Goal: Information Seeking & Learning: Learn about a topic

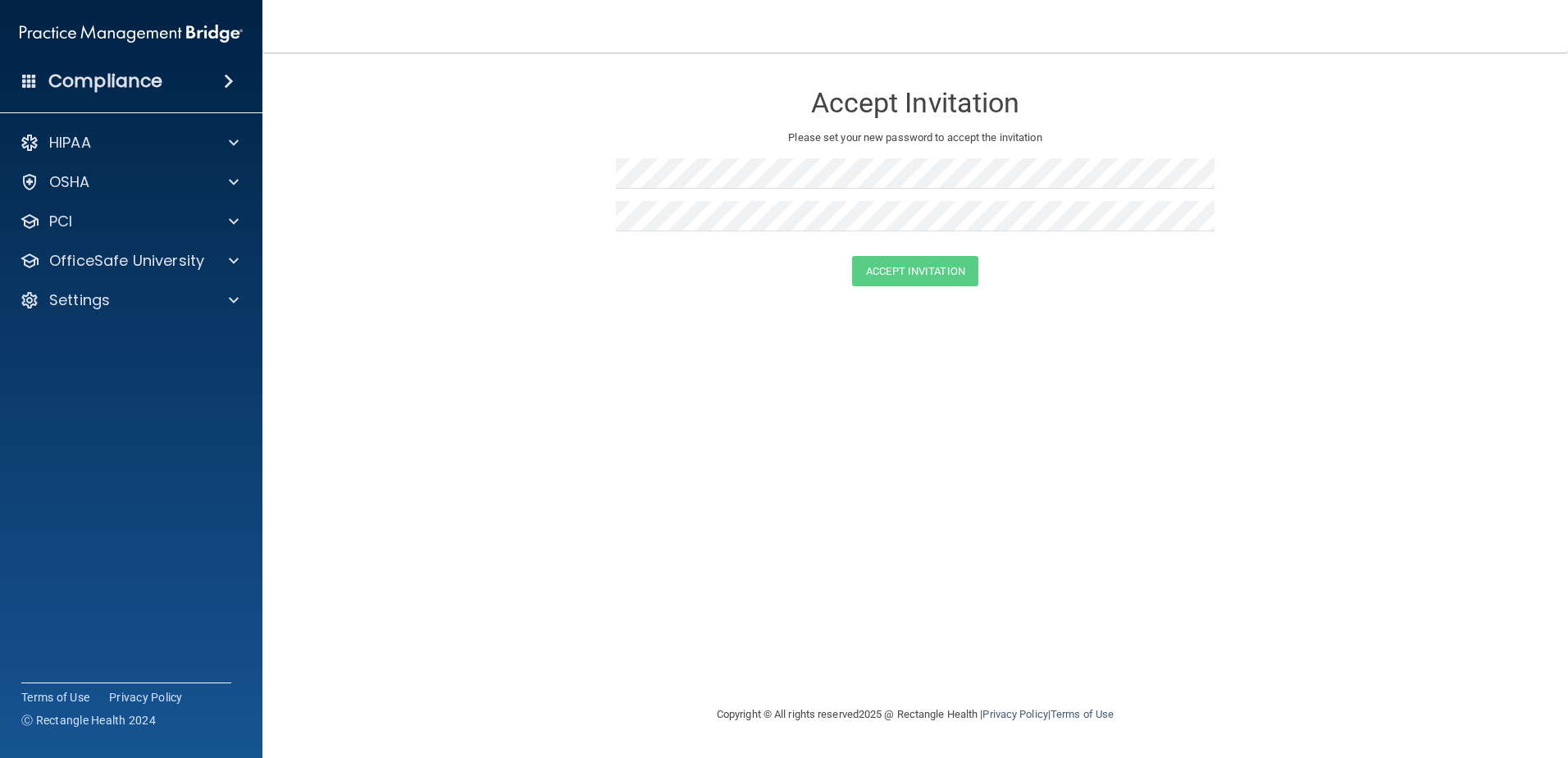
click at [223, 82] on span at bounding box center [228, 81] width 10 height 19
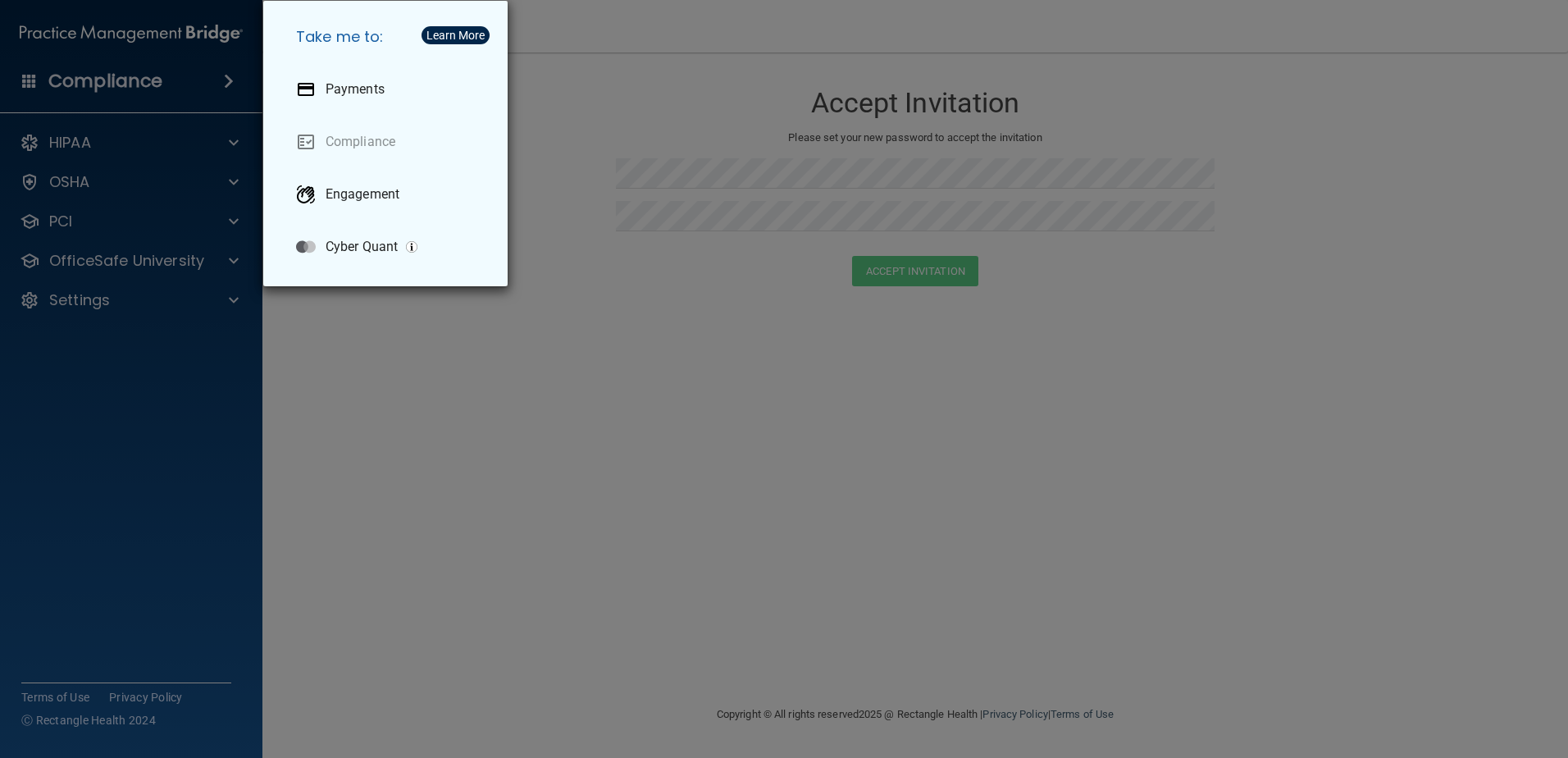
click at [232, 298] on div "Take me to: Payments Compliance Engagement Cyber Quant" at bounding box center [784, 379] width 1568 height 758
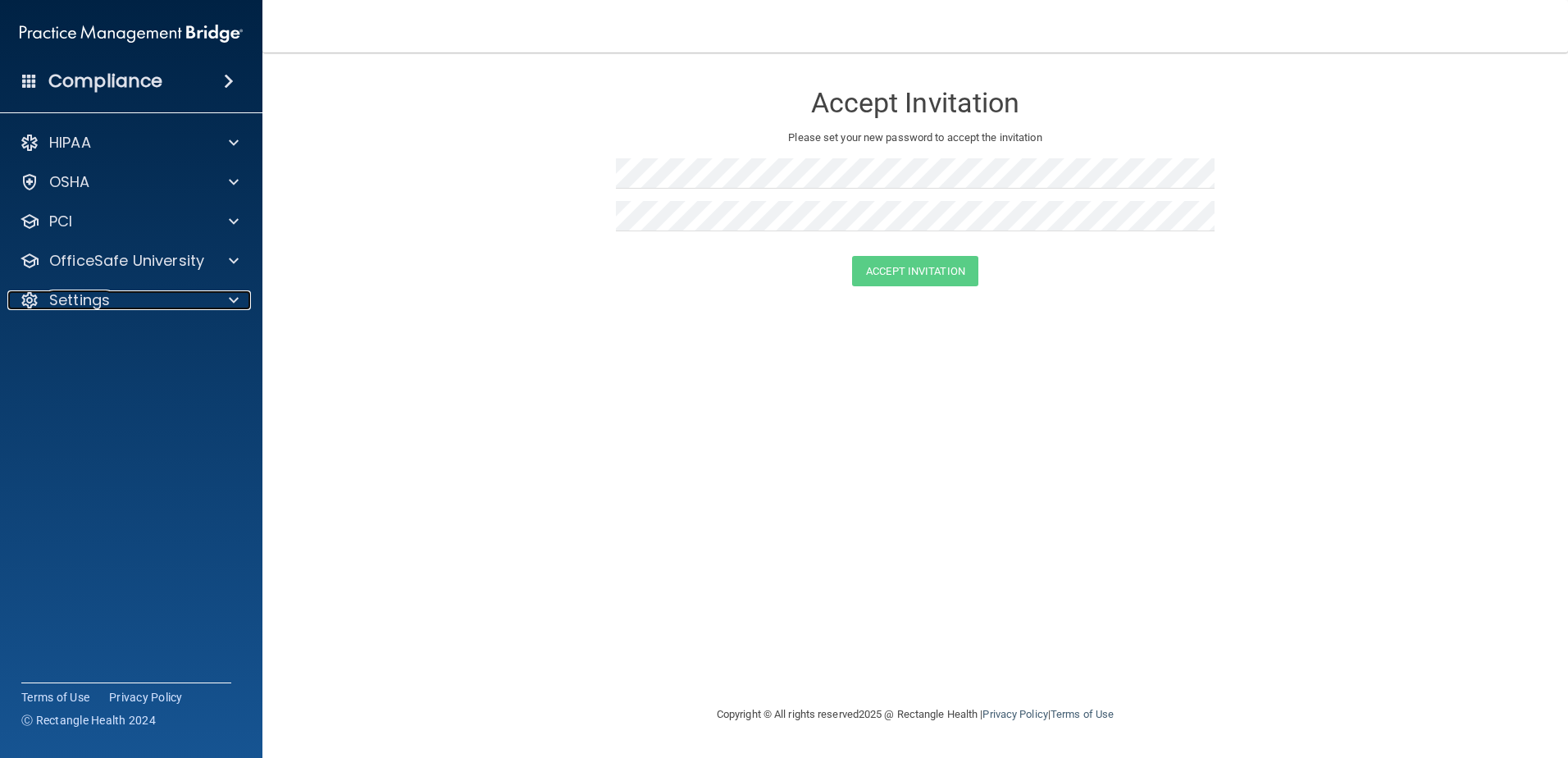
click at [232, 298] on span at bounding box center [234, 300] width 10 height 19
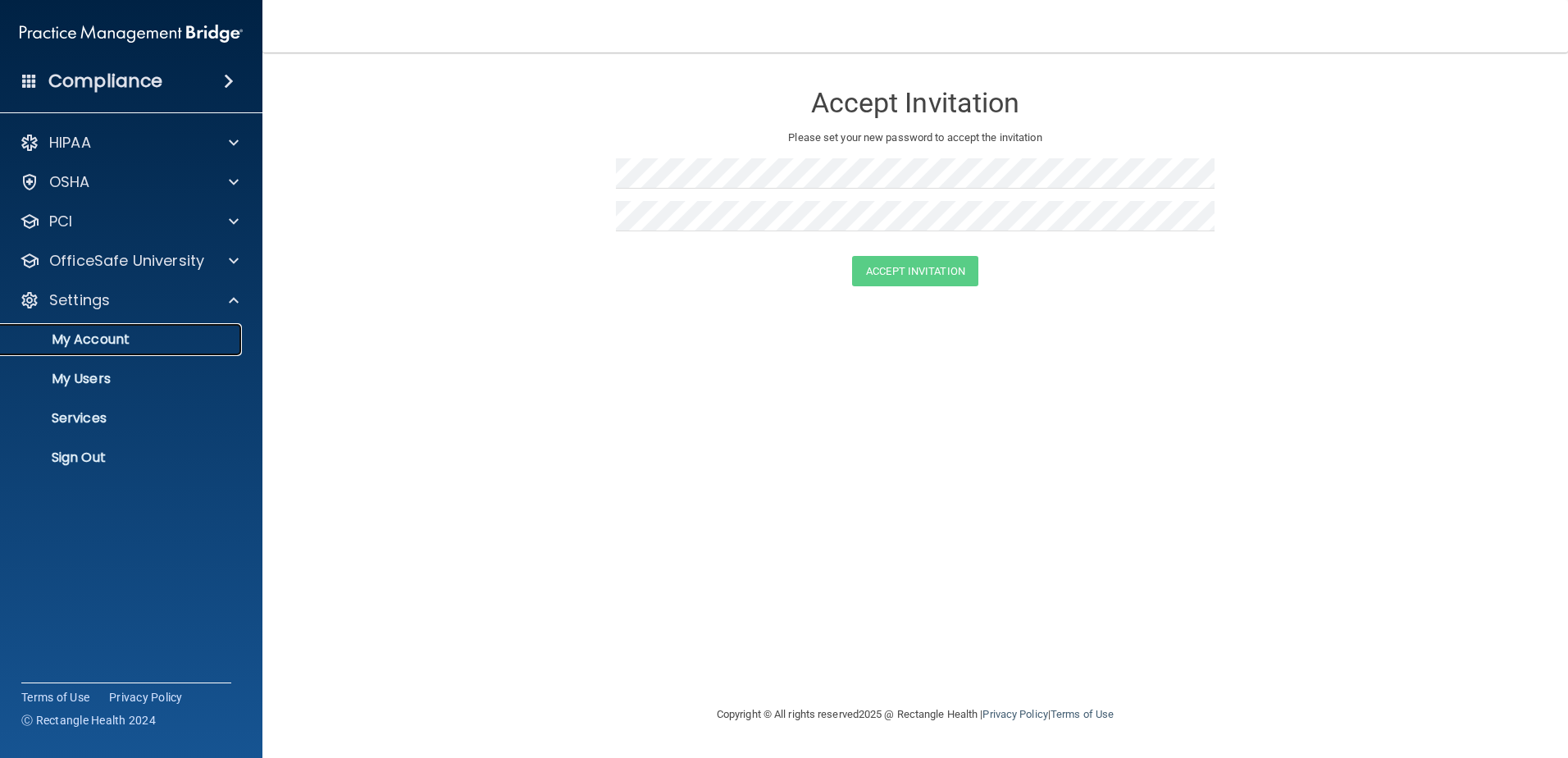
click at [121, 338] on p "My Account" at bounding box center [122, 339] width 223 height 17
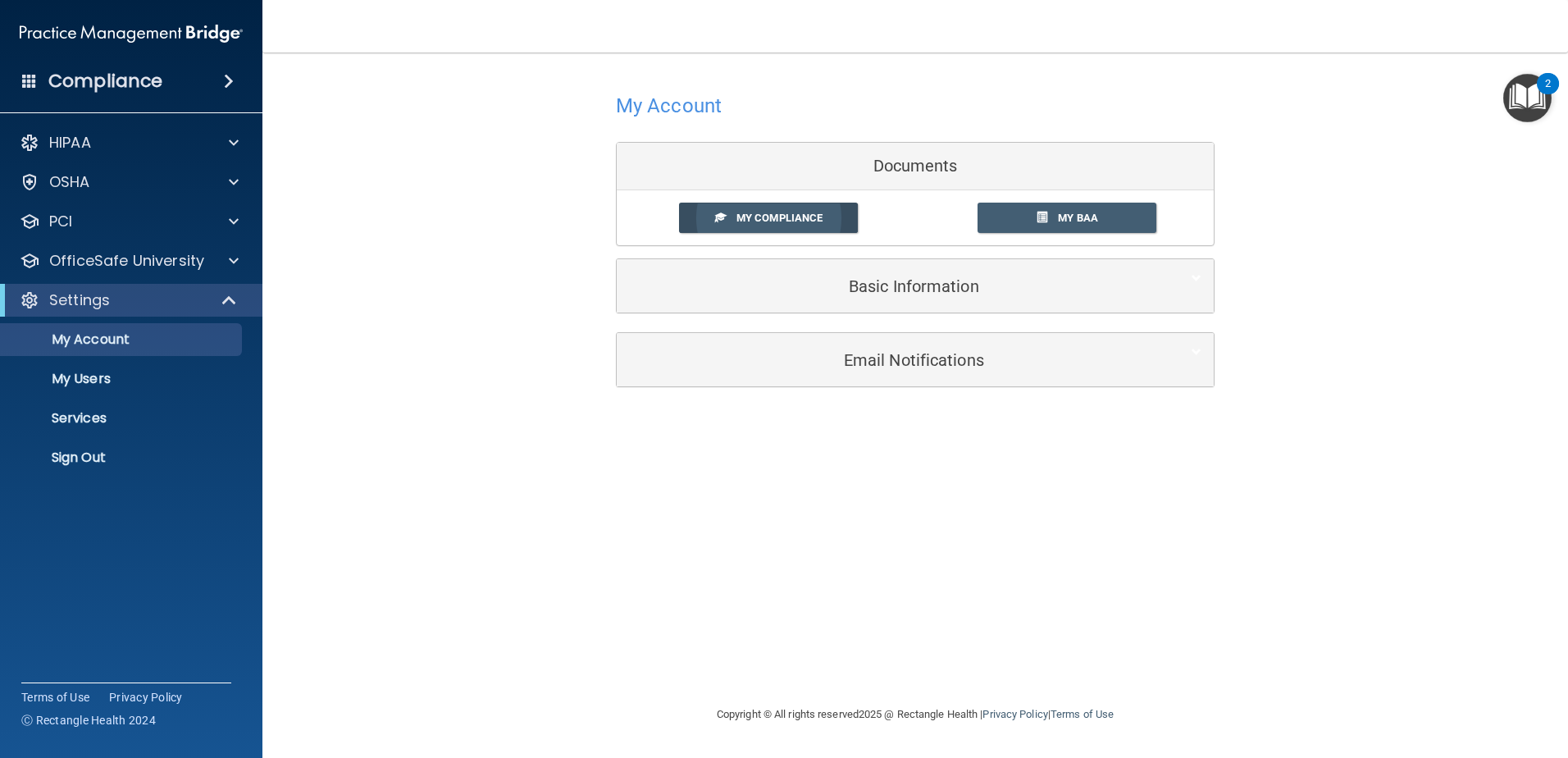
click at [771, 217] on span "My Compliance" at bounding box center [780, 217] width 86 height 12
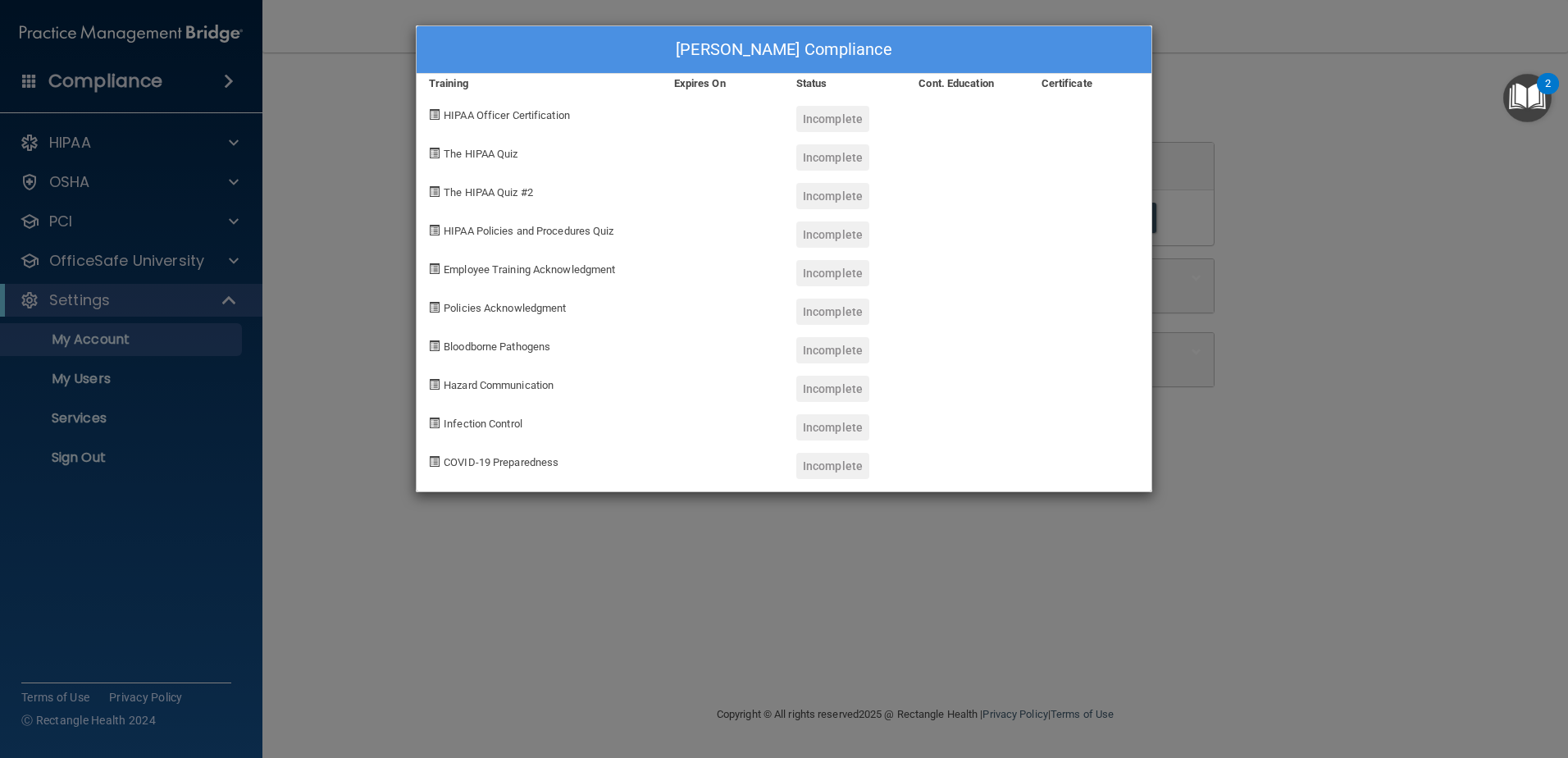
click at [223, 305] on div "[PERSON_NAME] Compliance Training Expires On Status Cont. Education Certificate…" at bounding box center [784, 379] width 1568 height 758
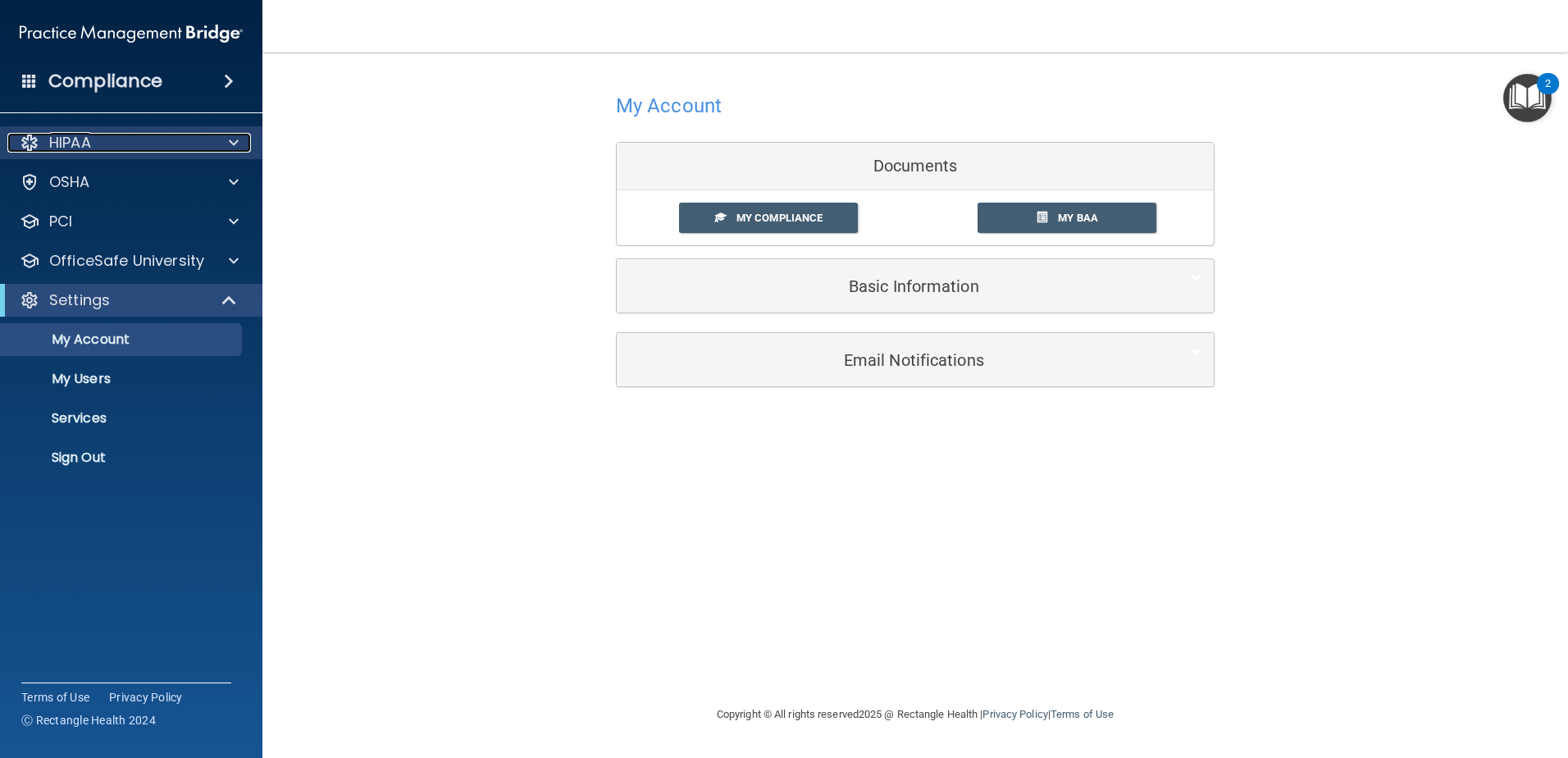
click at [234, 144] on span at bounding box center [234, 142] width 10 height 19
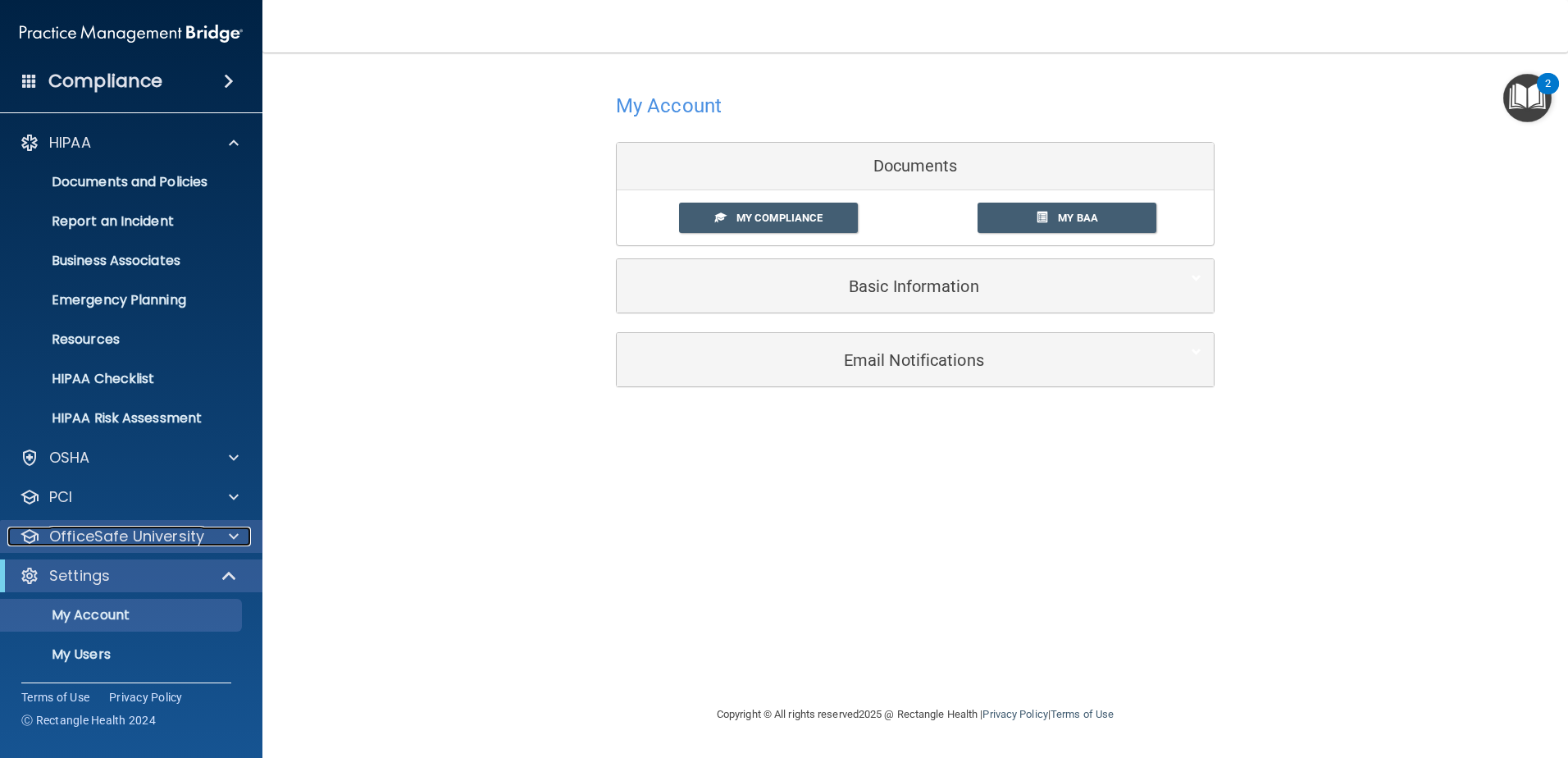
click at [229, 532] on span at bounding box center [234, 536] width 10 height 19
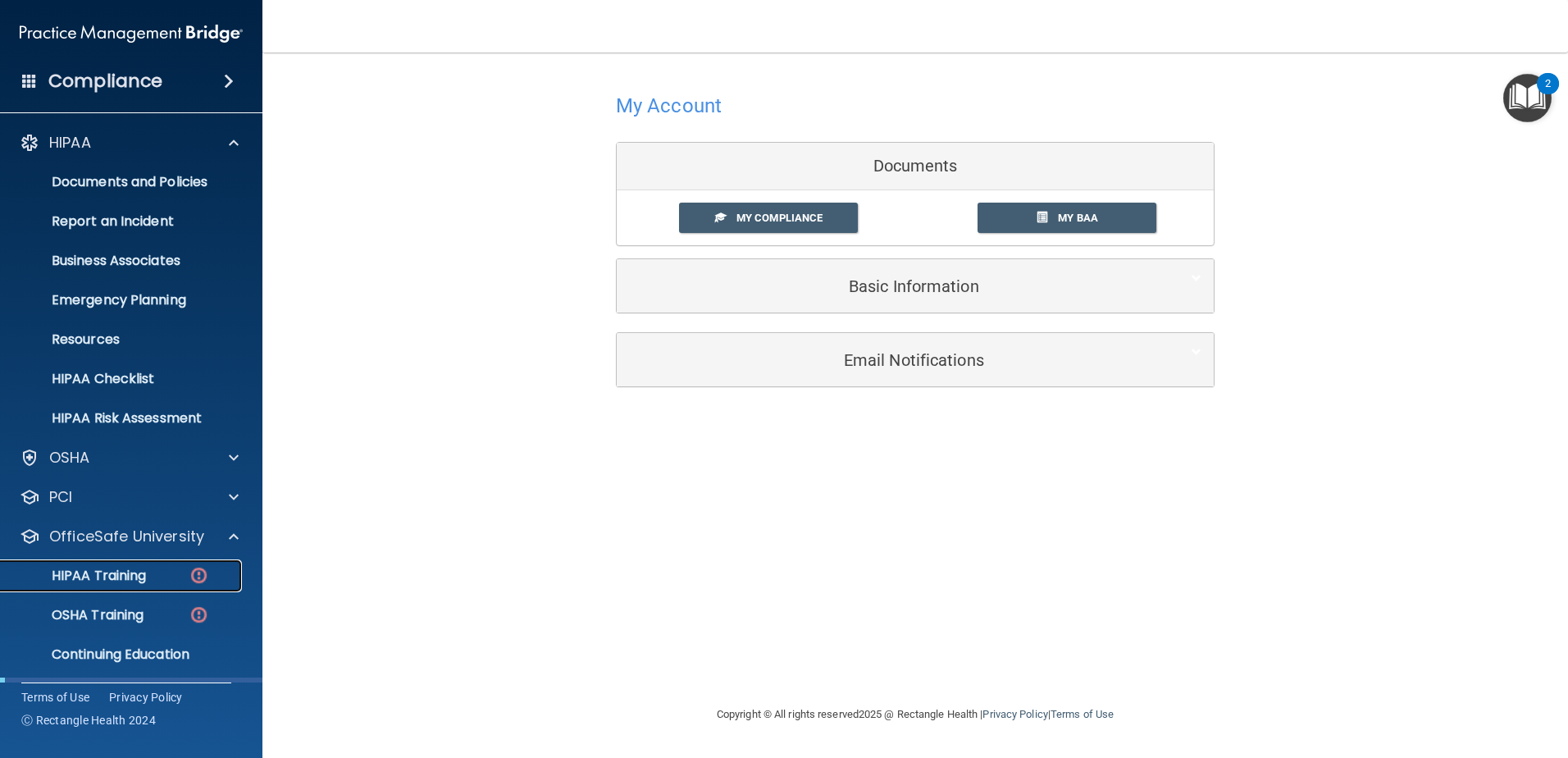
click at [130, 580] on p "HIPAA Training" at bounding box center [78, 576] width 135 height 17
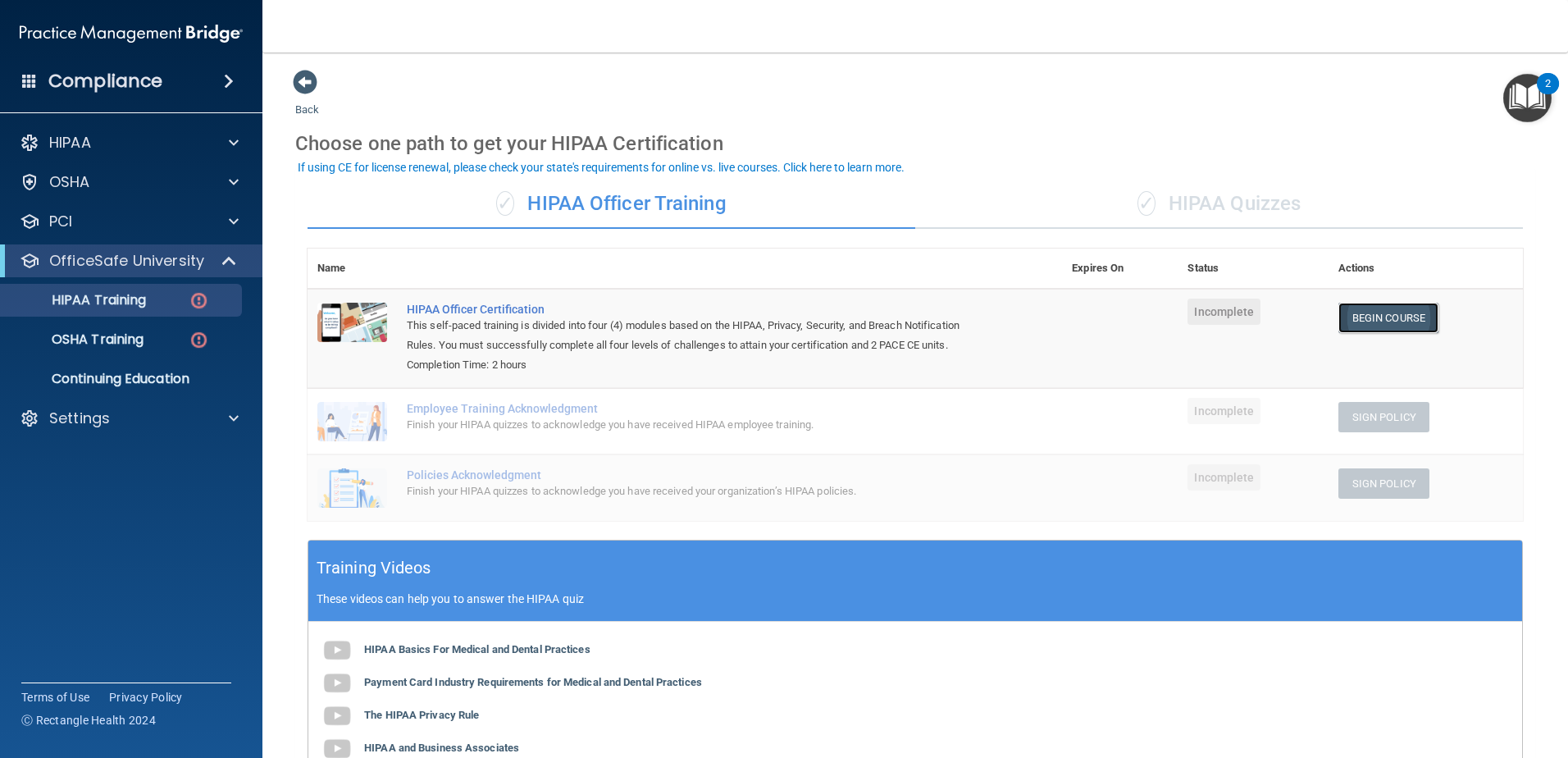
click at [1370, 316] on link "Begin Course" at bounding box center [1389, 317] width 100 height 30
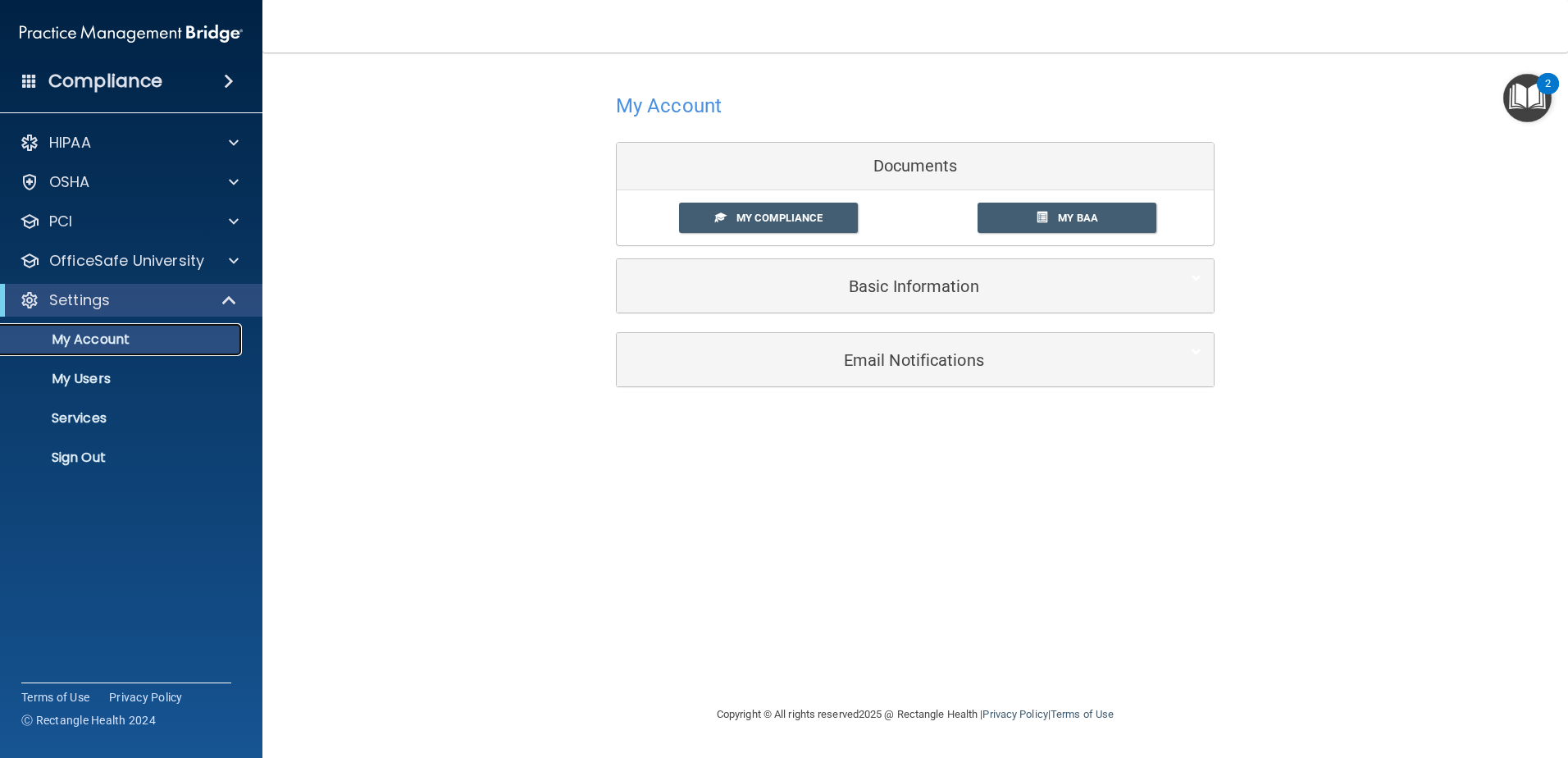
click at [107, 343] on p "My Account" at bounding box center [122, 339] width 223 height 17
click at [1070, 212] on span "My BAA" at bounding box center [1079, 217] width 40 height 12
click at [752, 220] on span "My Compliance" at bounding box center [780, 217] width 86 height 12
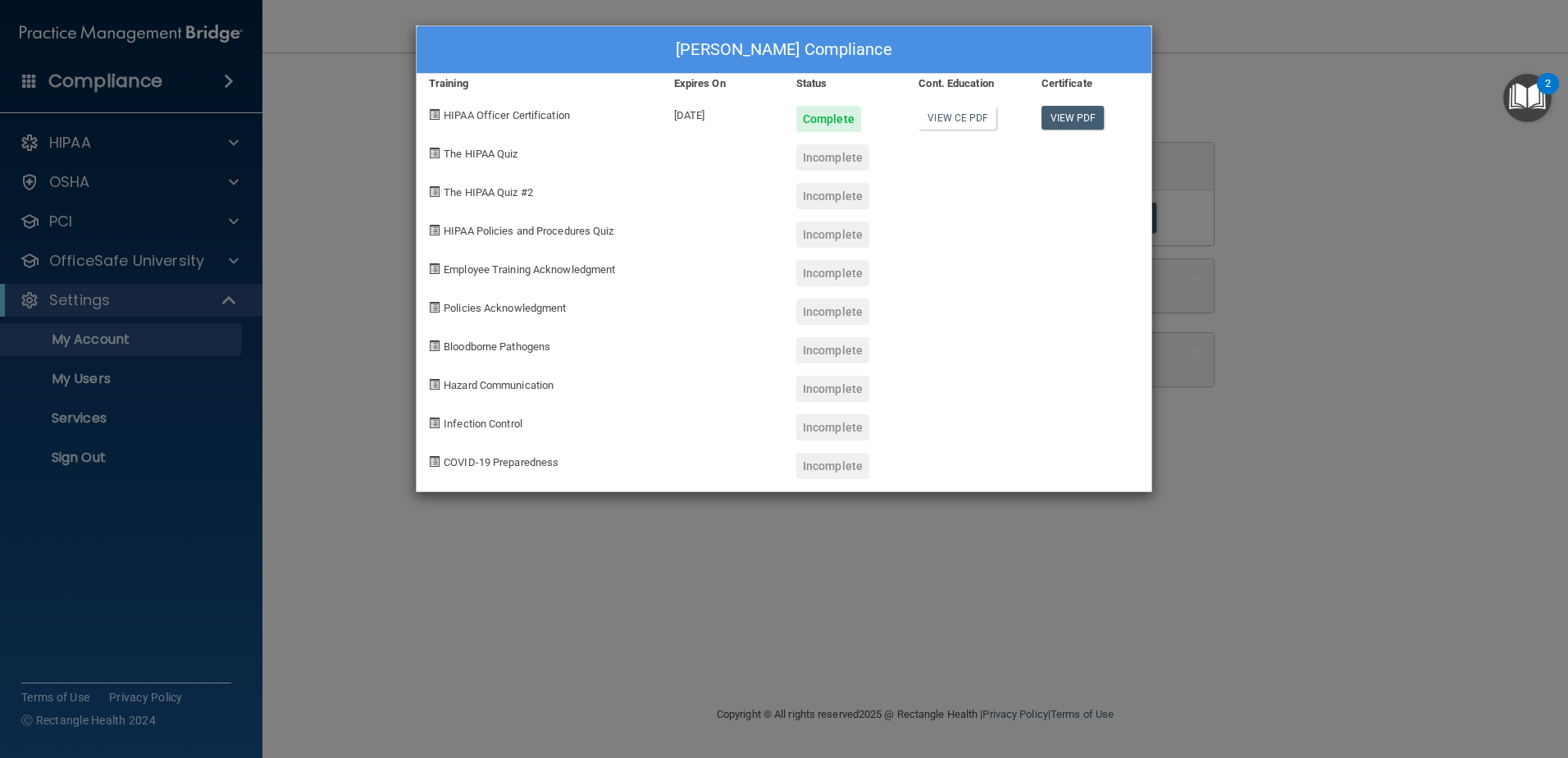
click at [435, 155] on span at bounding box center [434, 154] width 11 height 11
click at [486, 153] on span "The HIPAA Quiz" at bounding box center [481, 154] width 74 height 12
click at [493, 190] on span "The HIPAA Quiz #2" at bounding box center [488, 191] width 89 height 12
click at [437, 195] on span at bounding box center [434, 191] width 11 height 11
click at [399, 215] on div "Sophia Shyne's Compliance Training Expires On Status Cont. Education Certificat…" at bounding box center [784, 379] width 1568 height 758
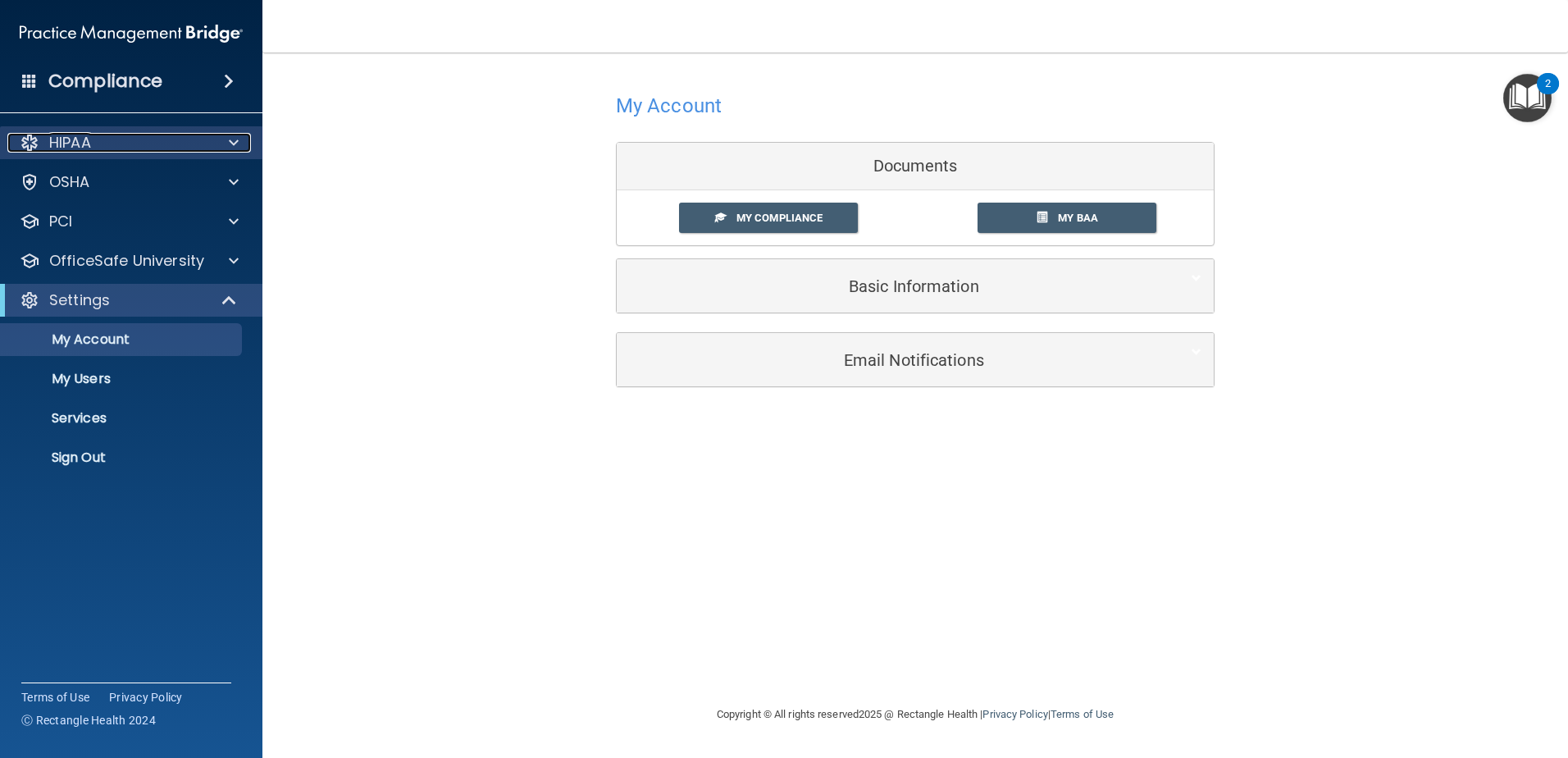
click at [235, 145] on span at bounding box center [234, 142] width 10 height 19
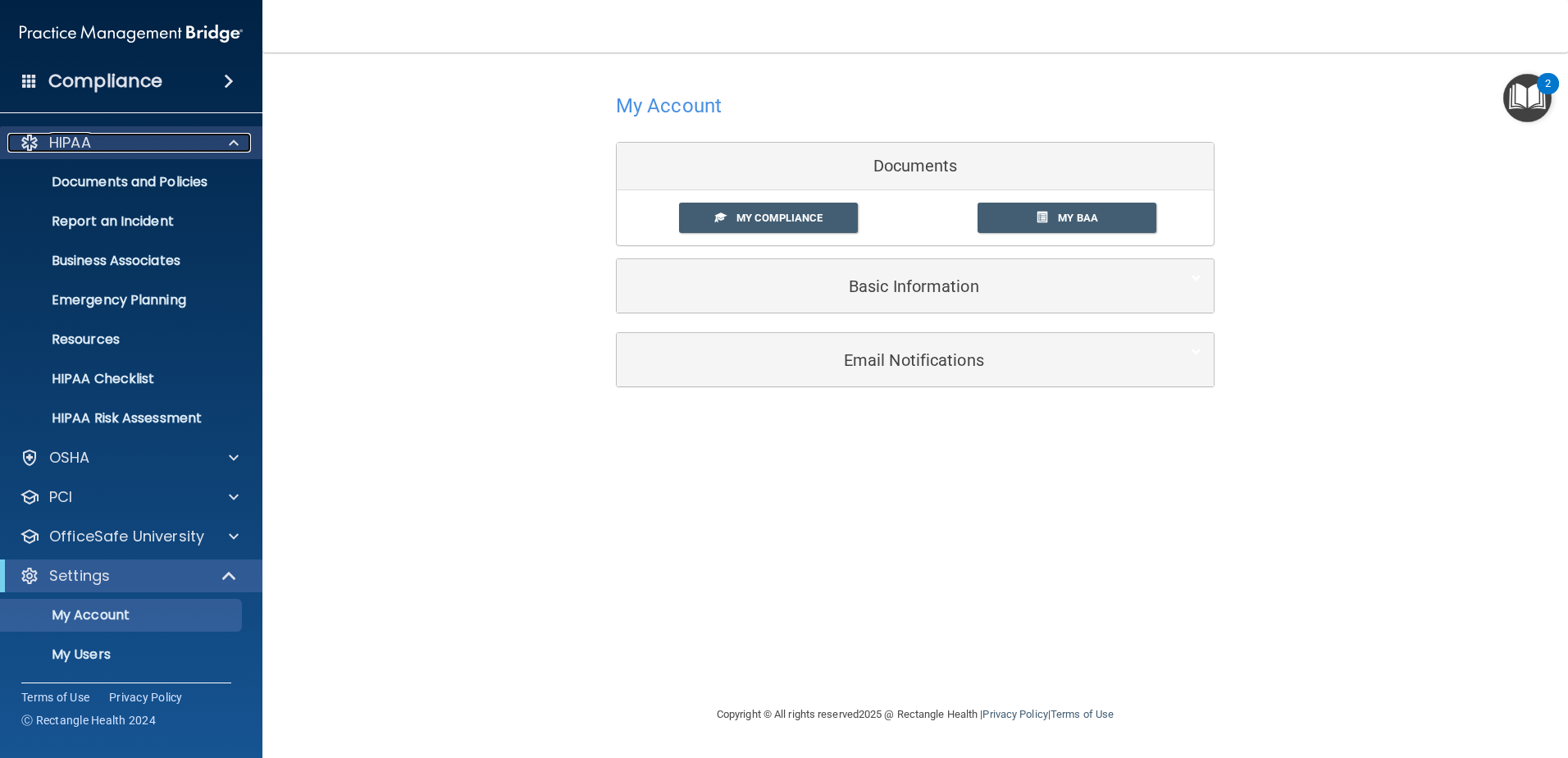
click at [235, 145] on span at bounding box center [234, 142] width 10 height 19
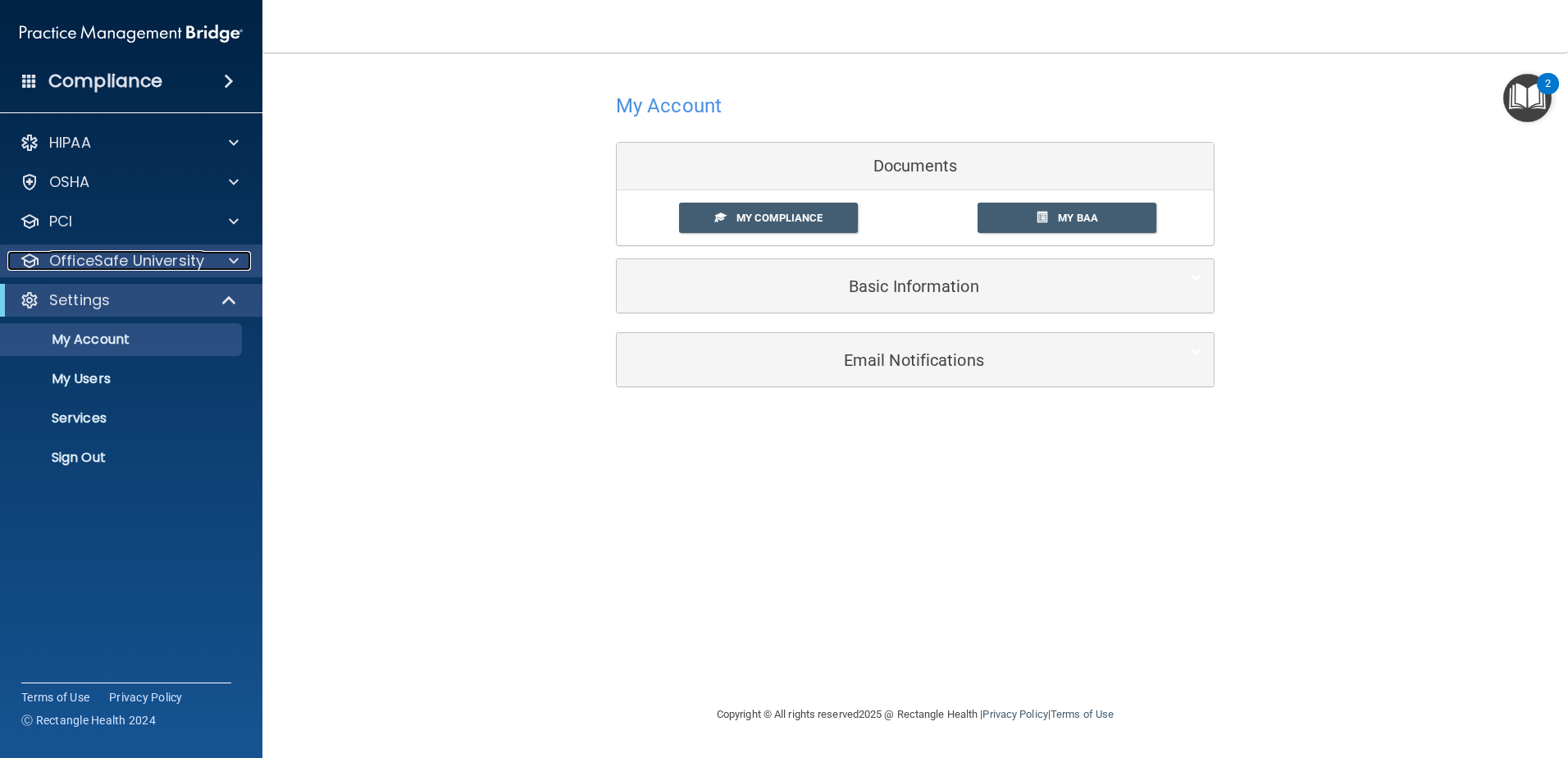
click at [233, 260] on span at bounding box center [234, 260] width 10 height 19
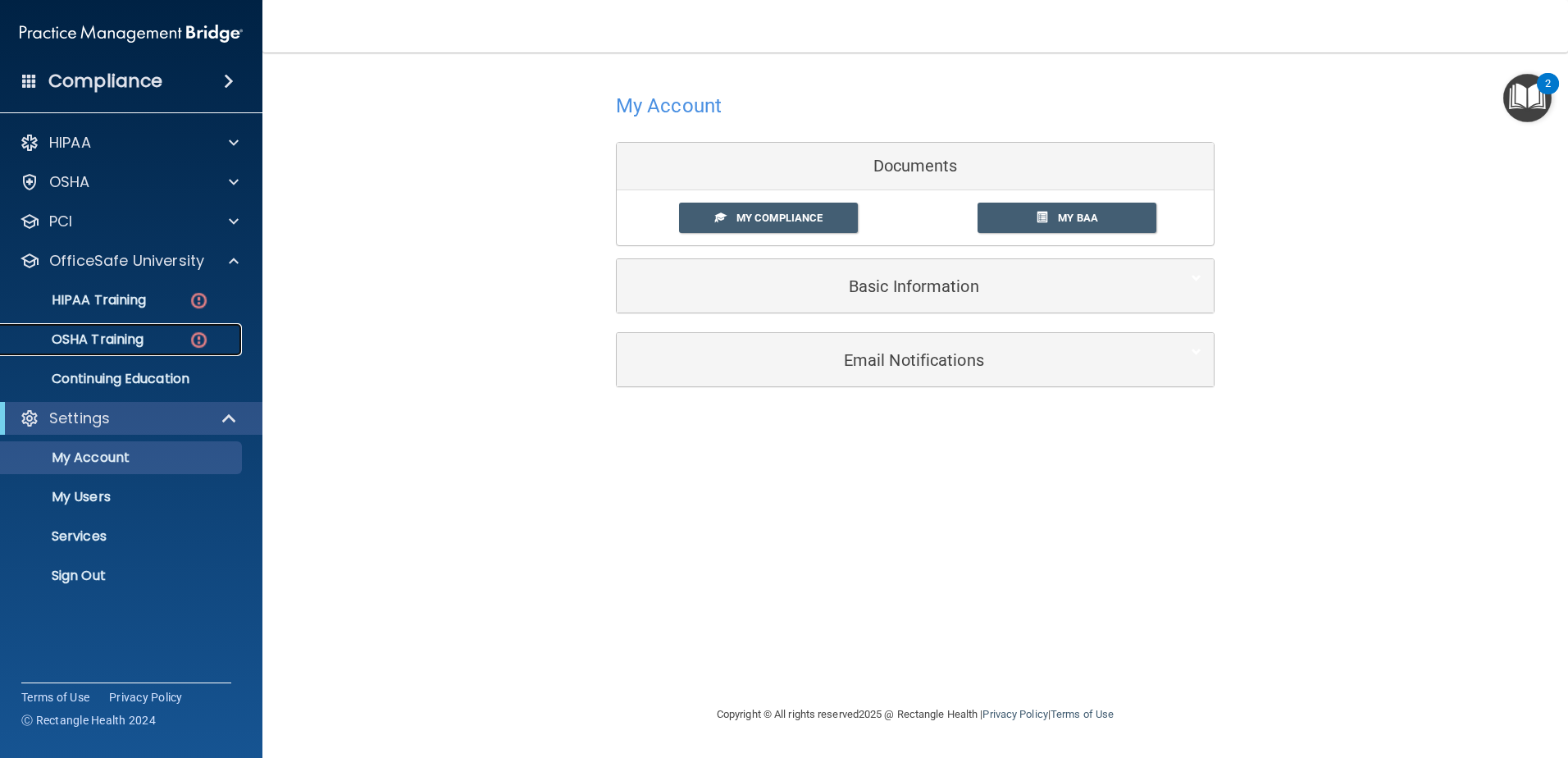
click at [127, 339] on p "OSHA Training" at bounding box center [77, 339] width 132 height 17
